Goal: Information Seeking & Learning: Find specific fact

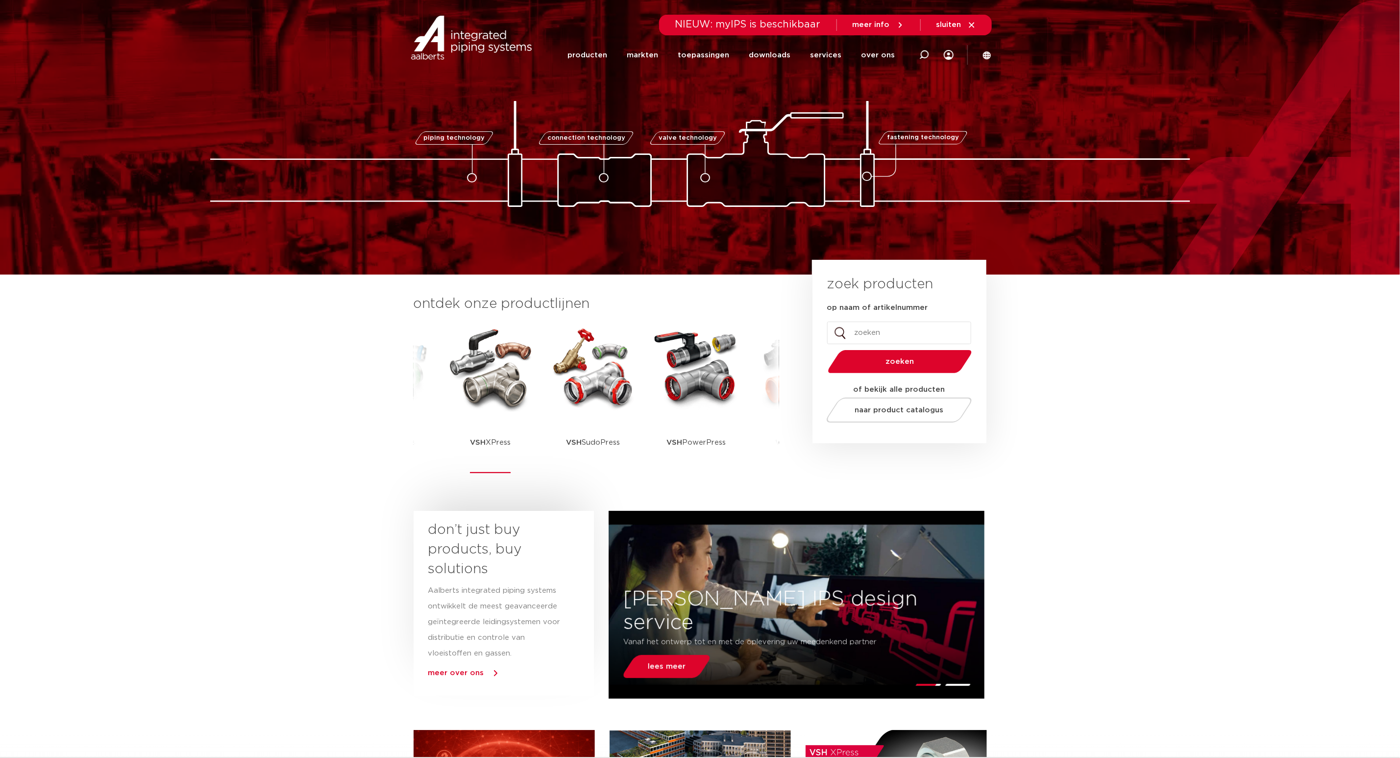
click at [476, 386] on img at bounding box center [491, 368] width 88 height 88
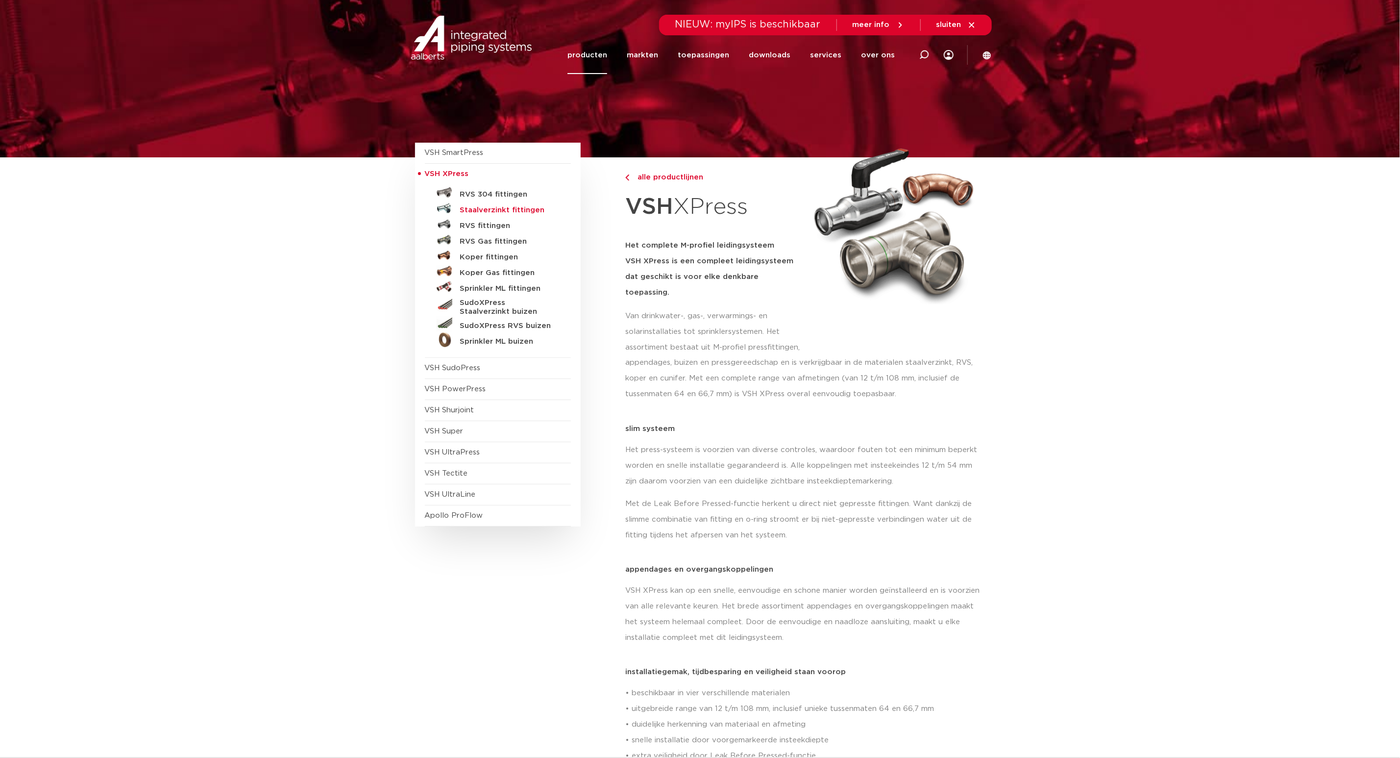
click at [509, 211] on h5 "Staalverzinkt fittingen" at bounding box center [508, 210] width 97 height 9
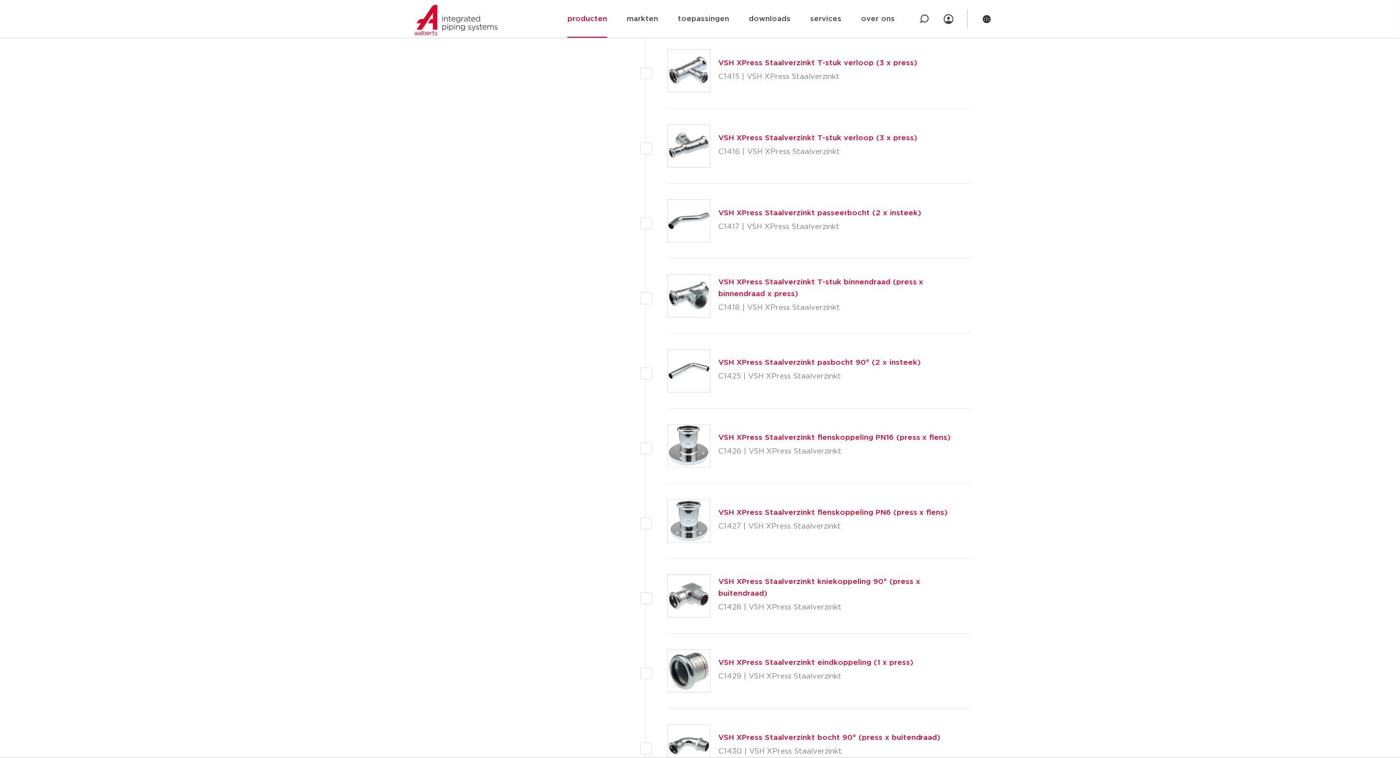
scroll to position [1102, 0]
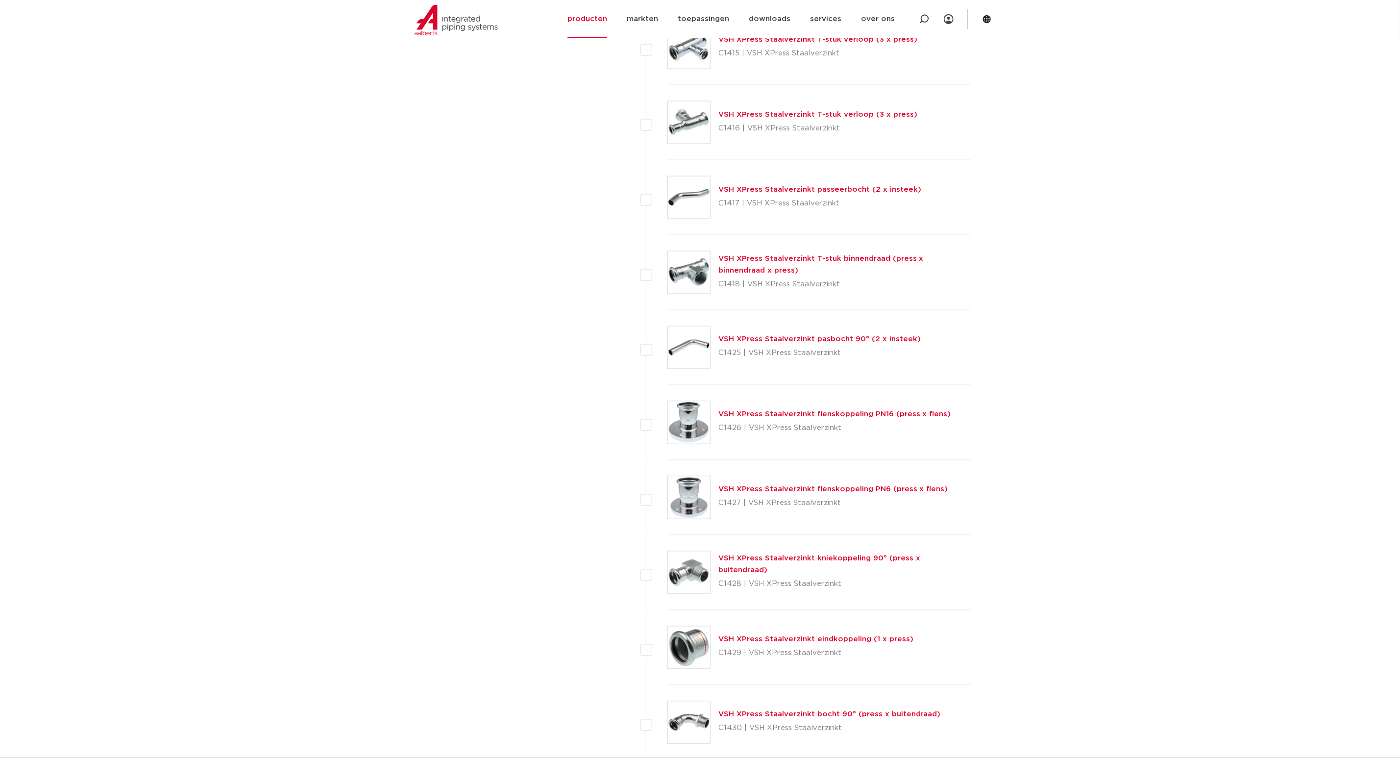
click at [823, 261] on link "VSH XPress Staalverzinkt T-stuk binnendraad (press x binnendraad x press)" at bounding box center [821, 264] width 205 height 19
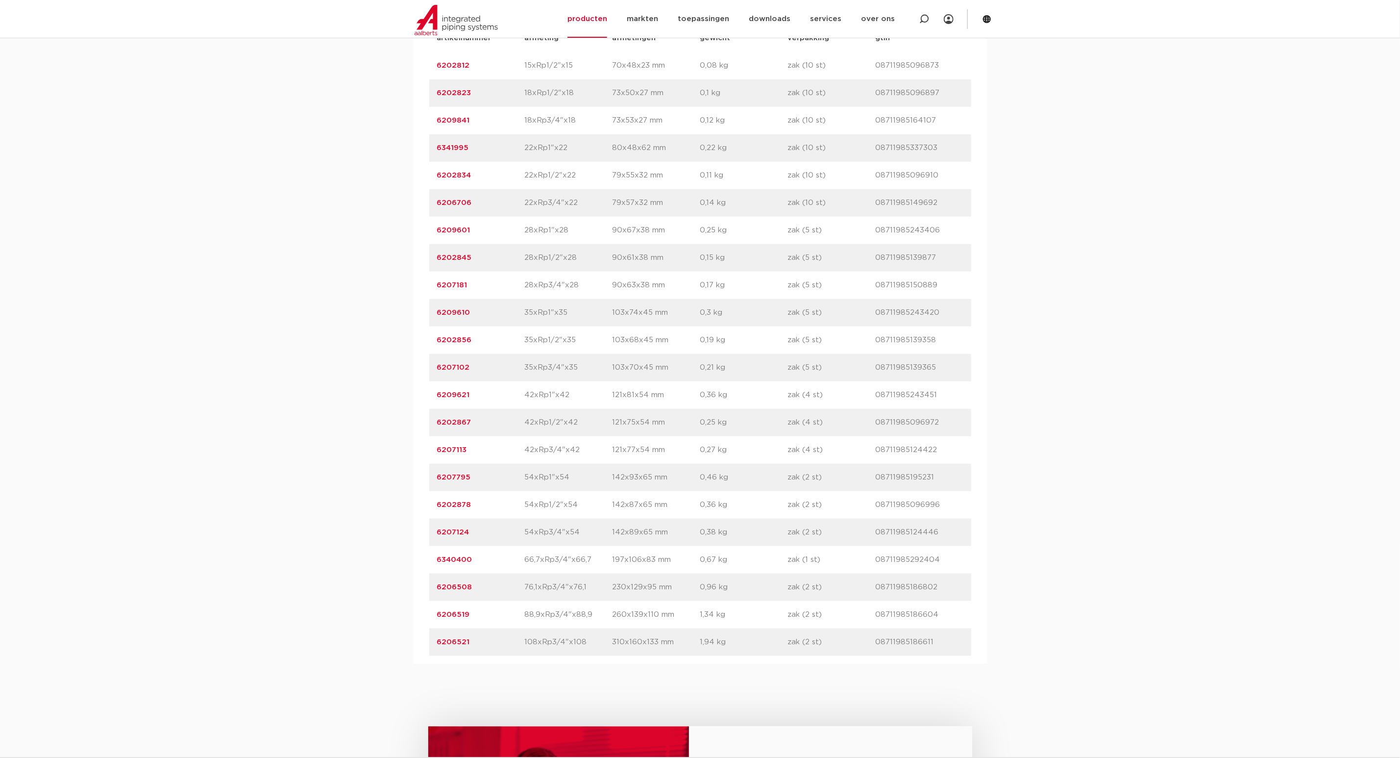
scroll to position [735, 0]
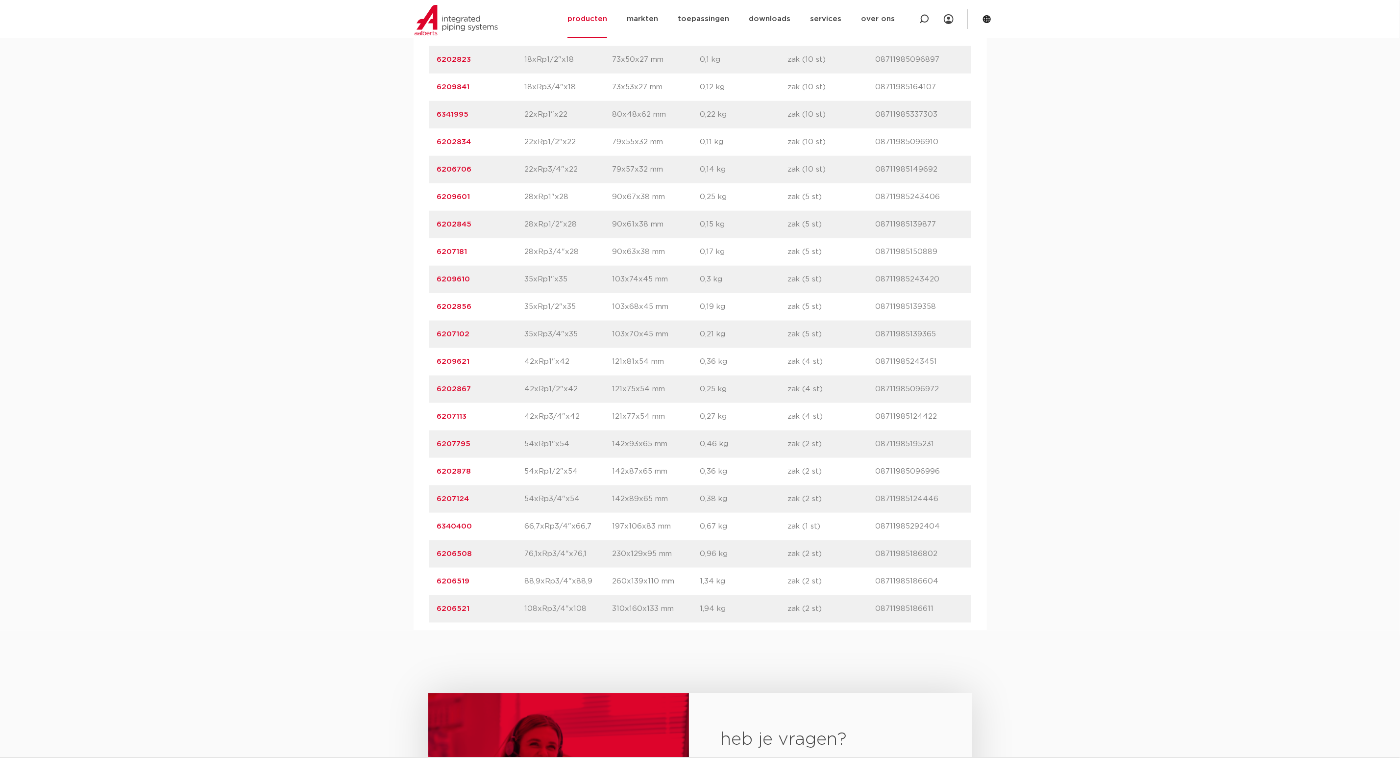
drag, startPoint x: 478, startPoint y: 519, endPoint x: 430, endPoint y: 521, distance: 48.5
click at [430, 513] on div "artikelnummer 6207124 afmeting 54xRp3/4"x54 [GEOGRAPHIC_DATA] 142x89x65 mm gewi…" at bounding box center [700, 498] width 542 height 27
copy link "6207124"
drag, startPoint x: 470, startPoint y: 440, endPoint x: 424, endPoint y: 441, distance: 45.6
click at [424, 441] on div "artikelnummer afmeting afmetingen gewicht verpakking gtin artikelnummer 6202812…" at bounding box center [700, 306] width 573 height 647
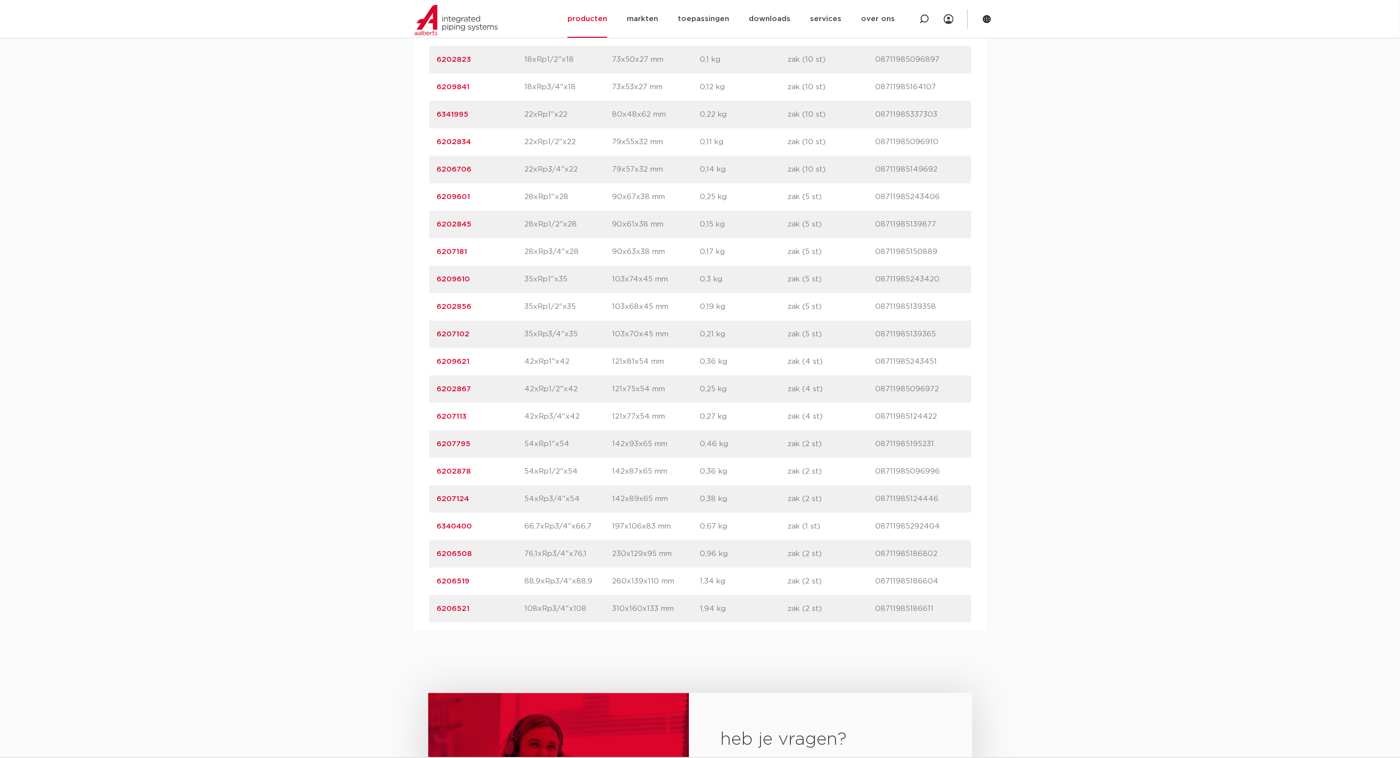
copy link "6207113"
